Goal: Task Accomplishment & Management: Manage account settings

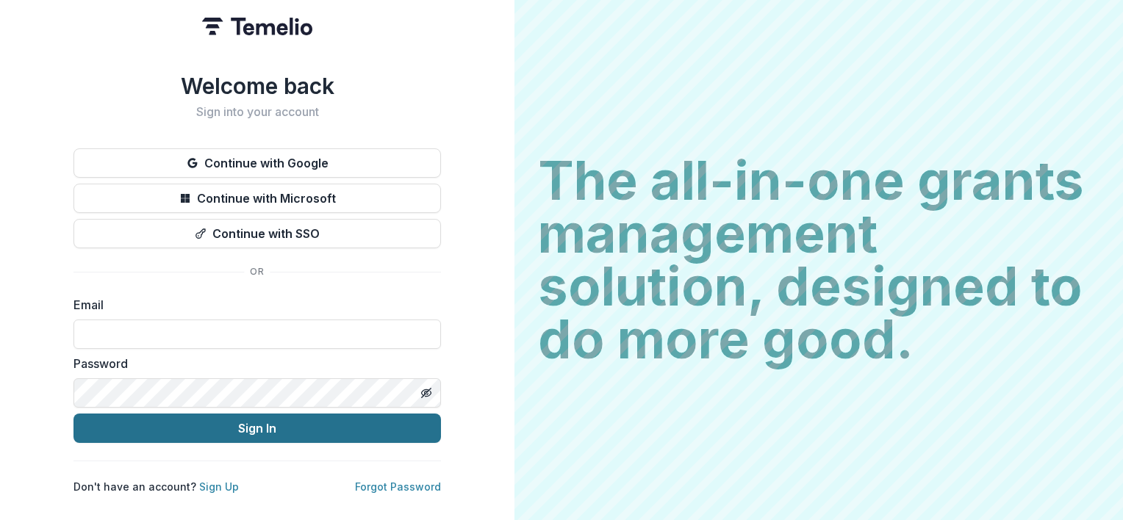
type input "**********"
click at [224, 427] on button "Sign In" at bounding box center [256, 428] width 367 height 29
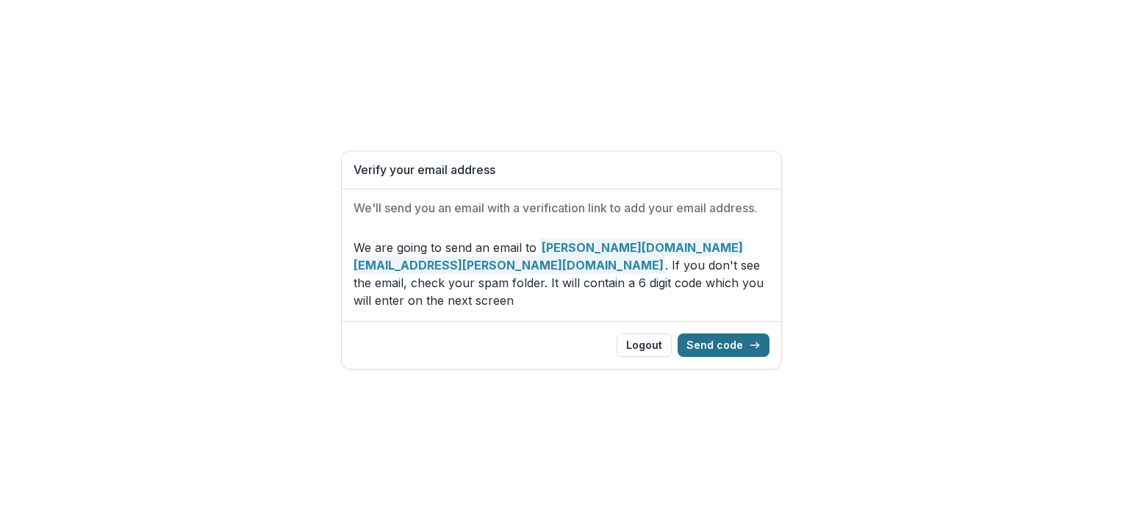
click at [708, 348] on button "Send code" at bounding box center [724, 346] width 92 height 24
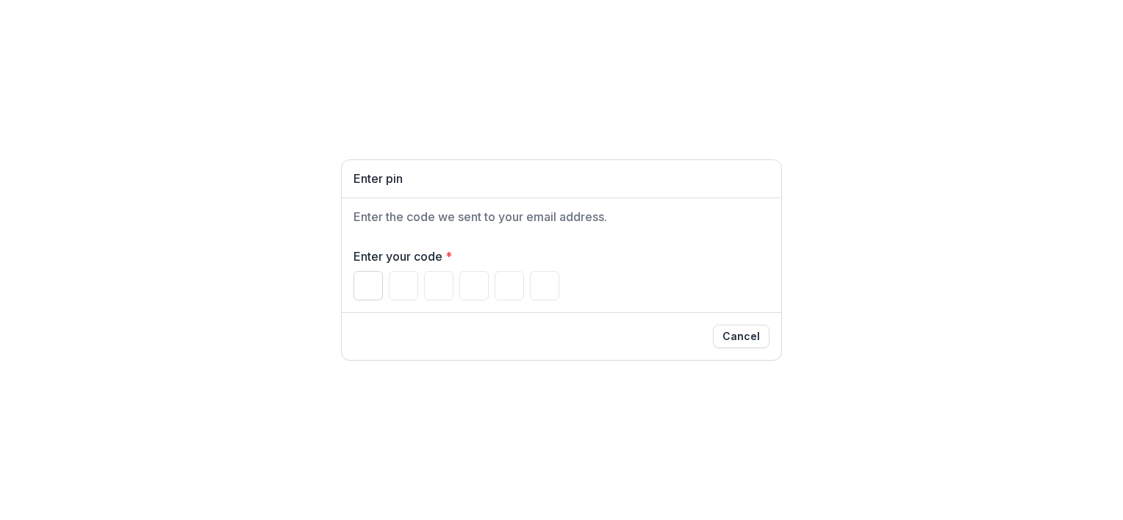
click at [378, 290] on input "Please enter your pin code" at bounding box center [367, 285] width 29 height 29
type input "*"
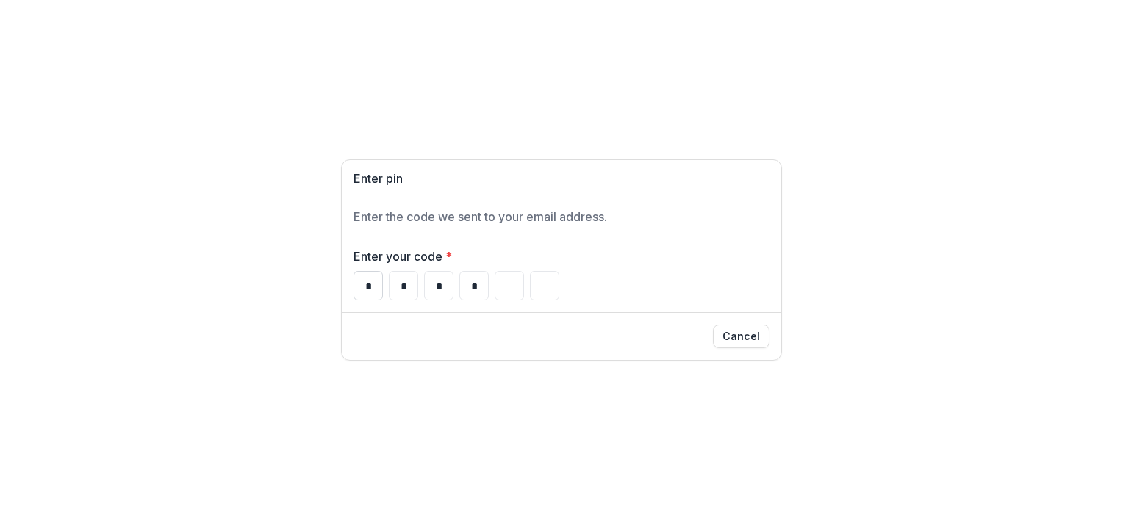
type input "*"
